Goal: Task Accomplishment & Management: Manage account settings

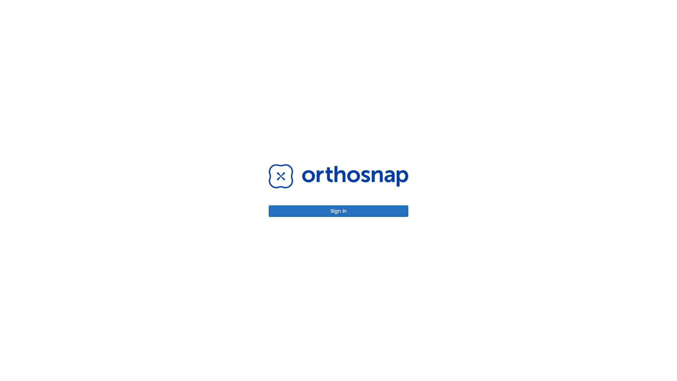
click at [338, 211] on button "Sign in" at bounding box center [339, 211] width 140 height 12
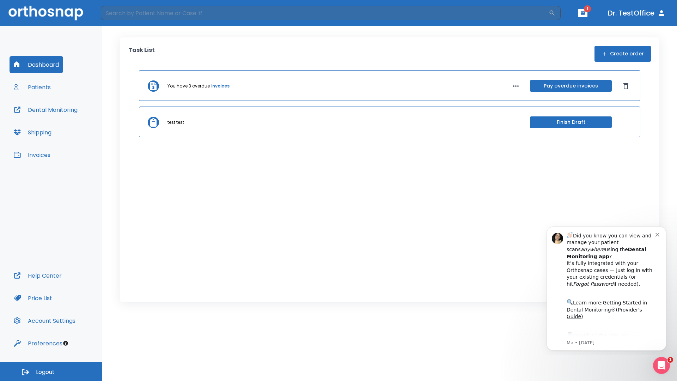
click at [51, 371] on span "Logout" at bounding box center [45, 372] width 19 height 8
